Goal: Task Accomplishment & Management: Manage account settings

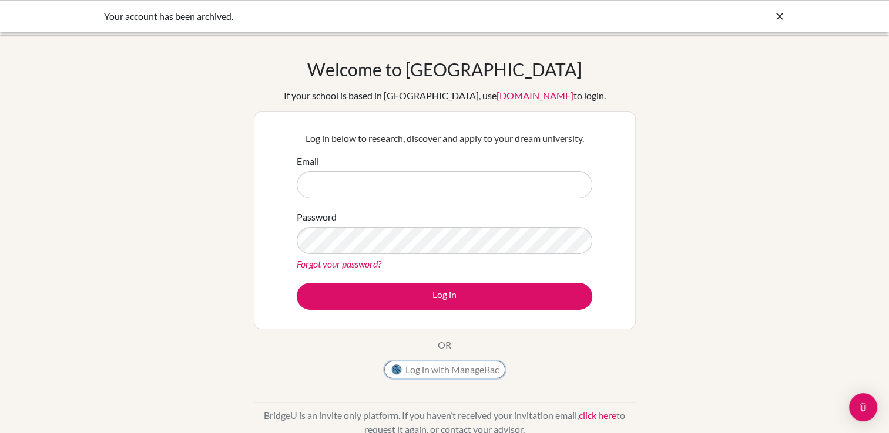
click at [432, 375] on button "Log in with ManageBac" at bounding box center [444, 370] width 121 height 18
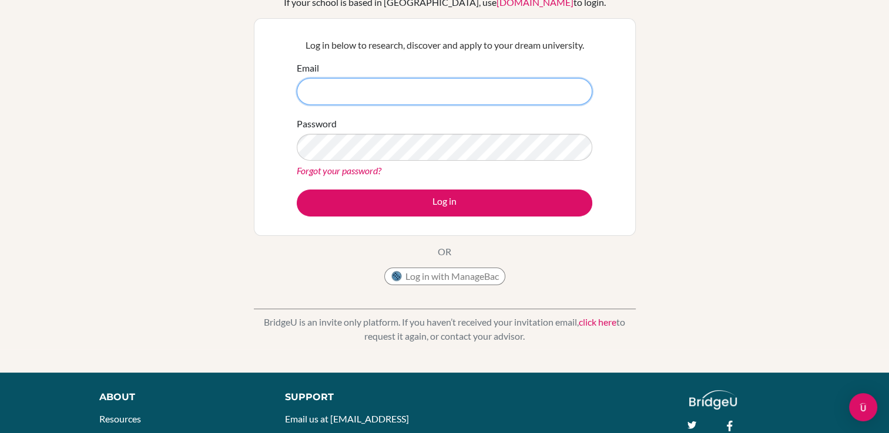
scroll to position [95, 0]
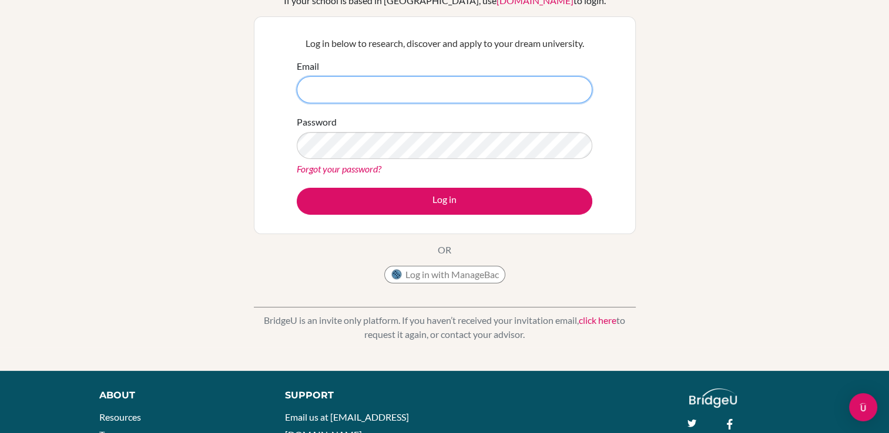
click at [378, 92] on input "Email" at bounding box center [444, 89] width 295 height 27
type input "[EMAIL_ADDRESS][DOMAIN_NAME]"
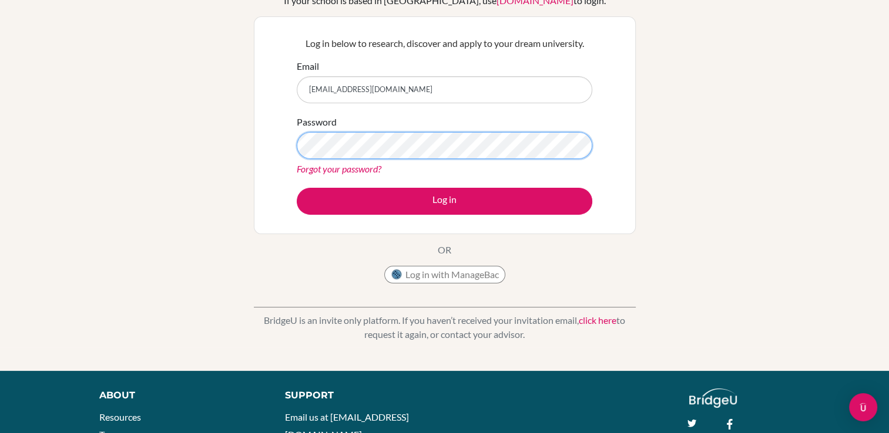
click at [297, 188] on button "Log in" at bounding box center [444, 201] width 295 height 27
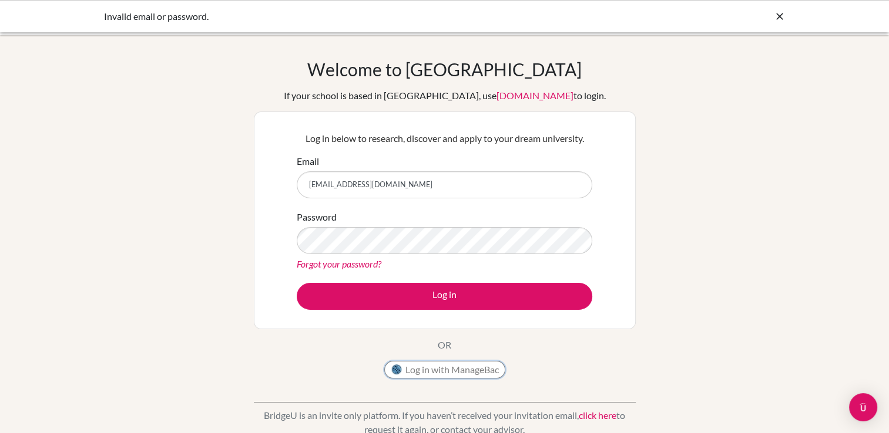
click at [434, 369] on button "Log in with ManageBac" at bounding box center [444, 370] width 121 height 18
click at [418, 374] on button "Log in with ManageBac" at bounding box center [444, 370] width 121 height 18
